Goal: Book appointment/travel/reservation

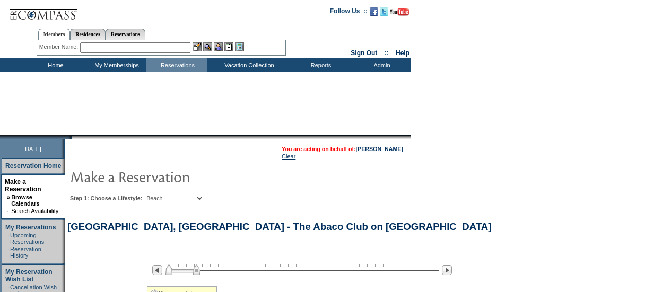
select select "Beach"
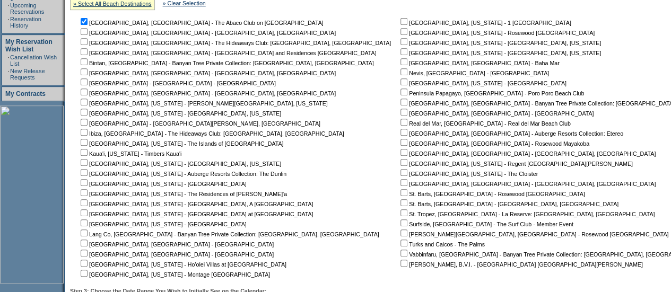
scroll to position [230, 0]
click at [88, 21] on input "checkbox" at bounding box center [84, 22] width 7 height 7
checkbox input "false"
click at [160, 127] on nobr "[GEOGRAPHIC_DATA] - [GEOGRAPHIC_DATA][PERSON_NAME], [GEOGRAPHIC_DATA]" at bounding box center [200, 124] width 242 height 6
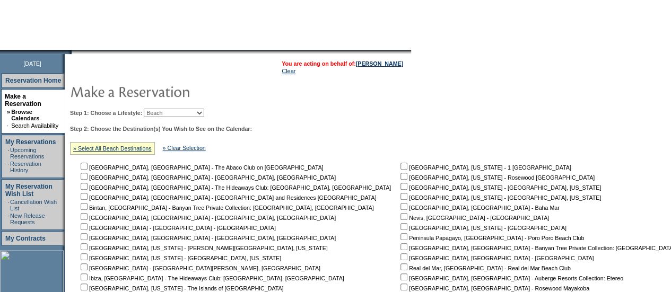
scroll to position [76, 0]
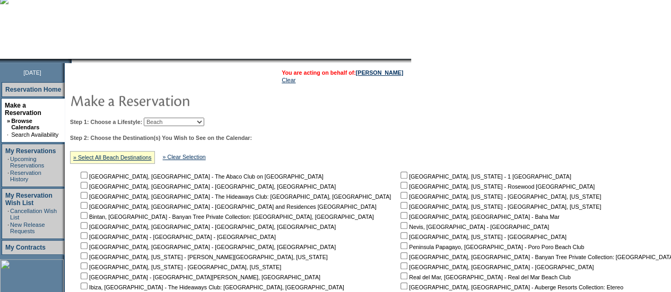
click at [179, 123] on select "Beach Leisure Metropolitan Mountain OIAL for Adventure OIAL for Couples OIAL fo…" at bounding box center [174, 122] width 61 height 8
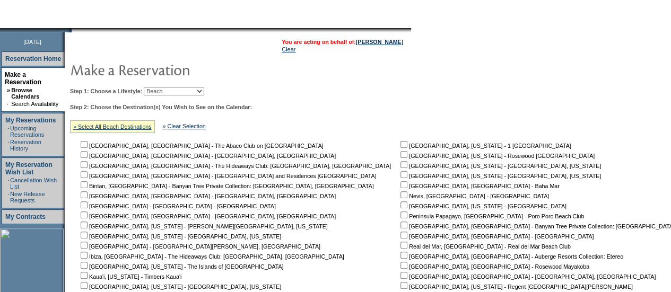
click at [178, 88] on select "Beach Leisure Metropolitan Mountain OIAL for Adventure OIAL for Couples OIAL fo…" at bounding box center [174, 91] width 61 height 8
select select "Mountain"
click at [162, 87] on select "Beach Leisure Metropolitan Mountain OIAL for Adventure OIAL for Couples OIAL fo…" at bounding box center [174, 91] width 61 height 8
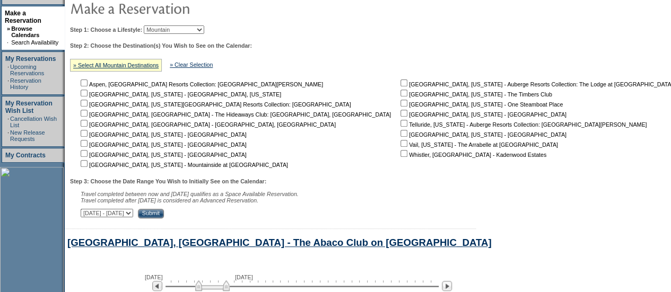
scroll to position [183, 0]
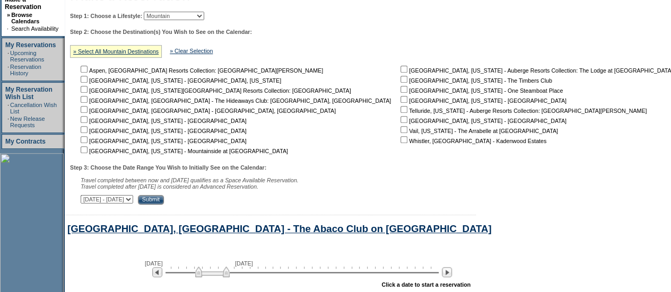
click at [401, 98] on input "checkbox" at bounding box center [404, 99] width 7 height 7
checkbox input "true"
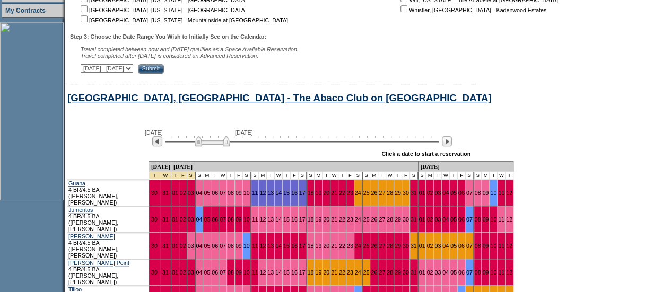
click at [133, 73] on select "[DATE] - [DATE] [DATE] - [DATE] [DATE] - [DATE] [DATE] - [DATE] [DATE] - [DATE]…" at bounding box center [107, 68] width 53 height 8
select select "[DATE]|[DATE]"
click at [86, 66] on select "[DATE] - [DATE] [DATE] - [DATE] [DATE] - [DATE] [DATE] - [DATE] [DATE] - [DATE]…" at bounding box center [107, 68] width 53 height 8
click at [164, 70] on input "Submit" at bounding box center [151, 69] width 26 height 10
